Goal: Task Accomplishment & Management: Use online tool/utility

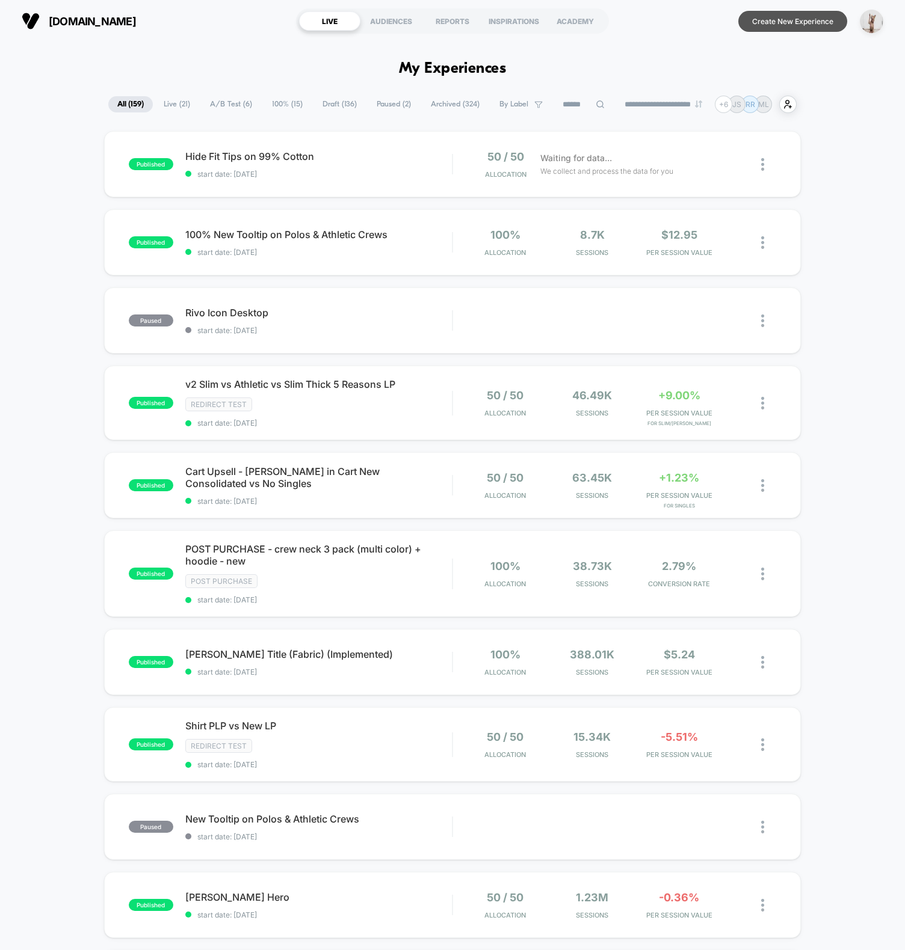
click at [809, 22] on button "Create New Experience" at bounding box center [792, 21] width 109 height 21
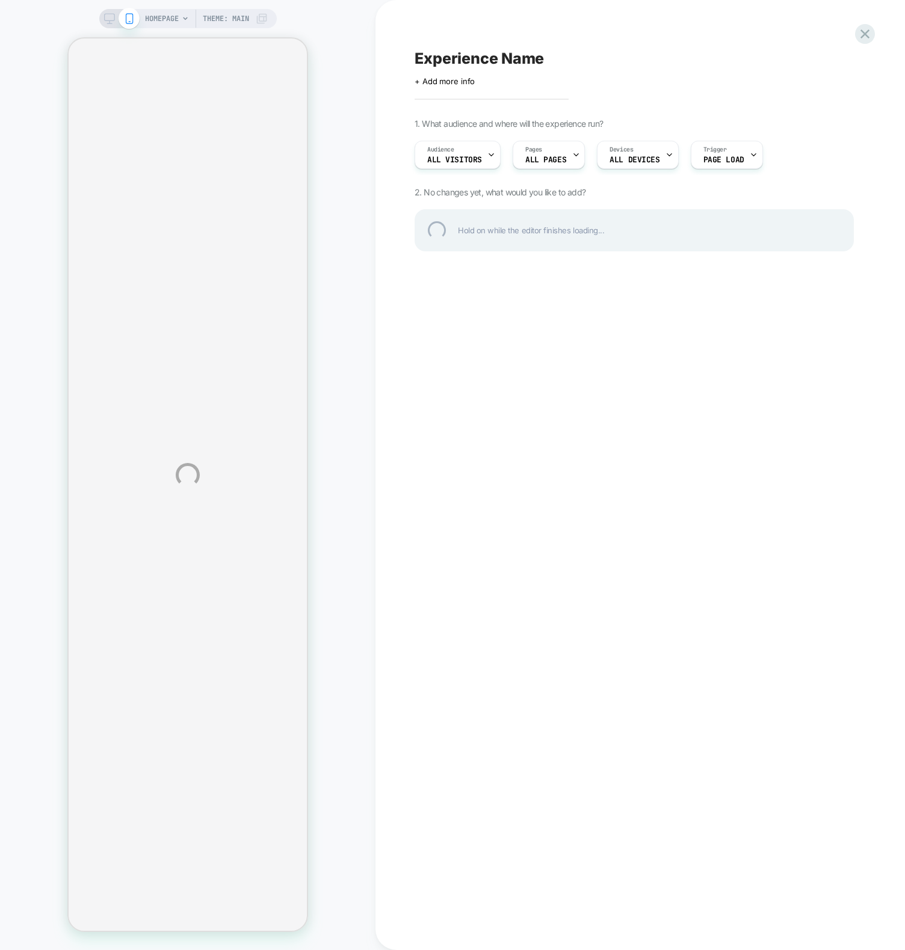
drag, startPoint x: 16, startPoint y: 310, endPoint x: -18, endPoint y: 309, distance: 33.7
click at [0, 309] on html "HOMEPAGE Theme: MAIN Experience Name Click to edit experience details + Add mor…" at bounding box center [452, 475] width 905 height 950
